Goal: Task Accomplishment & Management: Complete application form

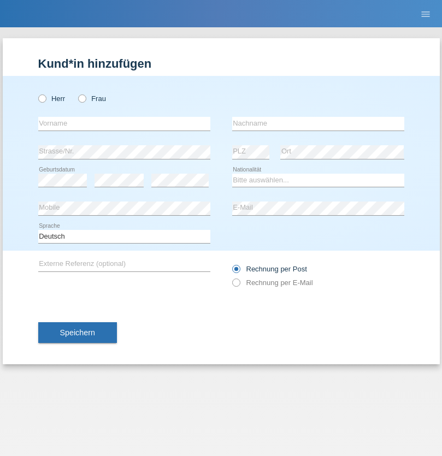
radio input "true"
click at [124, 123] on input "text" at bounding box center [124, 124] width 172 height 14
type input "Eva"
click at [318, 123] on input "text" at bounding box center [318, 124] width 172 height 14
type input "Ebner"
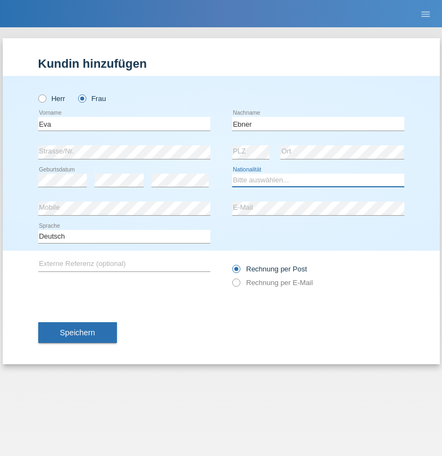
select select "AT"
select select "C"
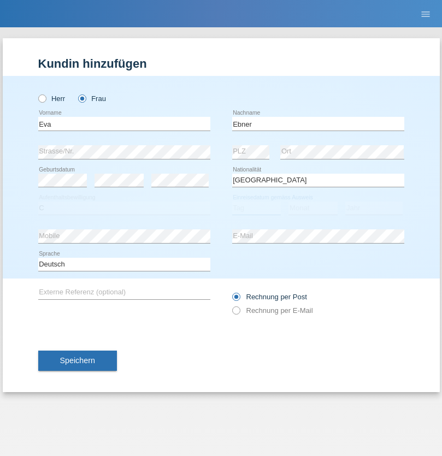
select select "09"
select select "2021"
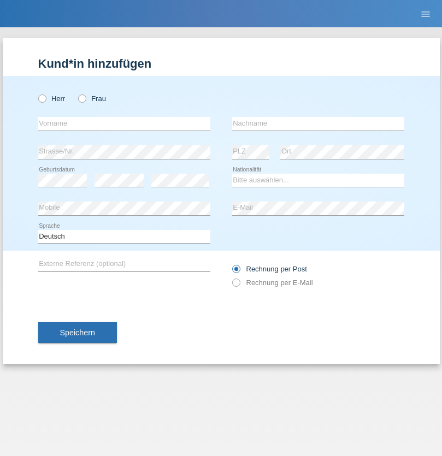
radio input "true"
click at [124, 123] on input "text" at bounding box center [124, 124] width 172 height 14
type input "[PERSON_NAME]"
click at [318, 123] on input "text" at bounding box center [318, 124] width 172 height 14
type input "Bierend"
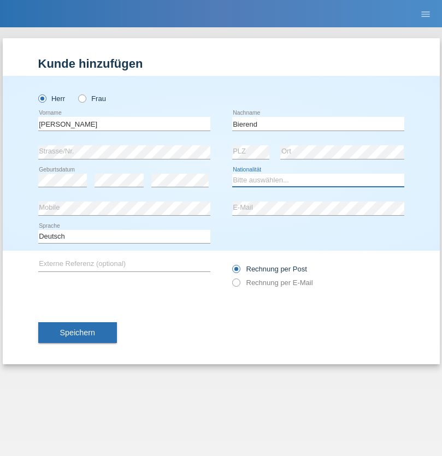
select select "DE"
select select "C"
select select "01"
select select "10"
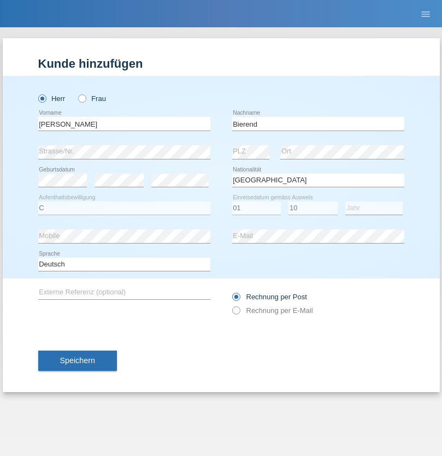
select select "2021"
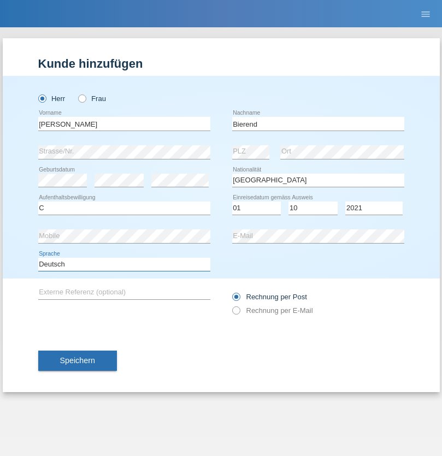
select select "en"
